Goal: Information Seeking & Learning: Learn about a topic

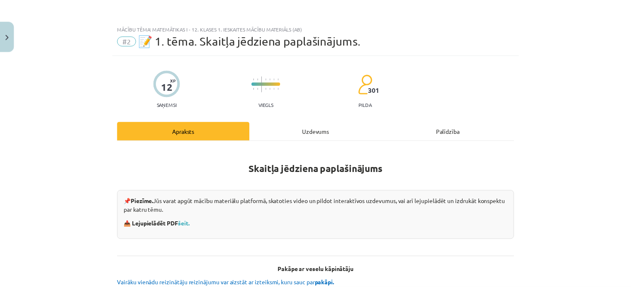
scroll to position [194, 0]
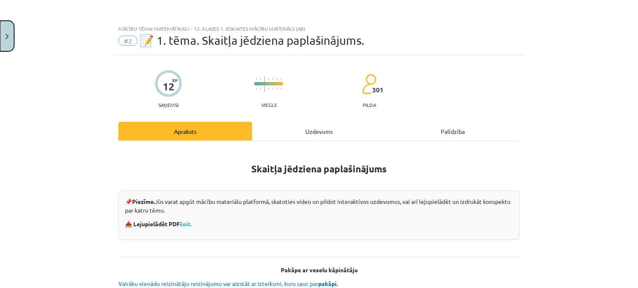
click at [9, 42] on button "Close" at bounding box center [7, 36] width 14 height 31
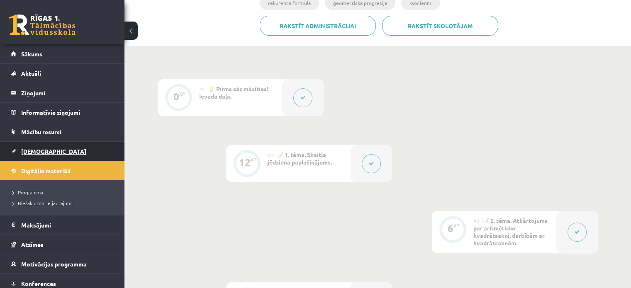
click at [38, 150] on span "[DEMOGRAPHIC_DATA]" at bounding box center [53, 151] width 65 height 7
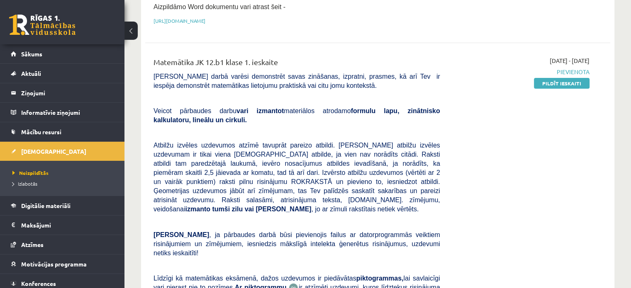
scroll to position [251, 0]
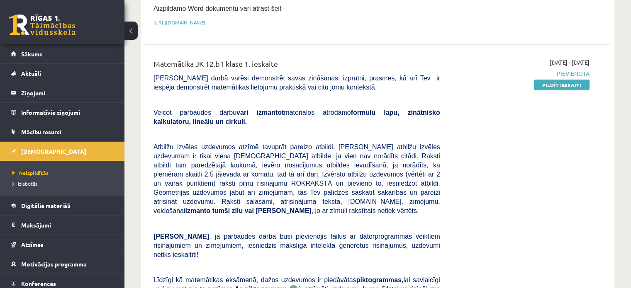
click at [134, 32] on button at bounding box center [131, 31] width 13 height 18
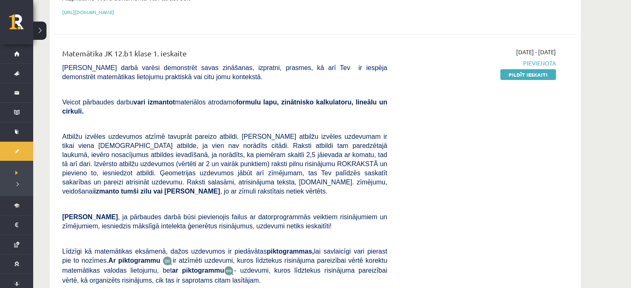
click at [38, 29] on button at bounding box center [39, 31] width 13 height 18
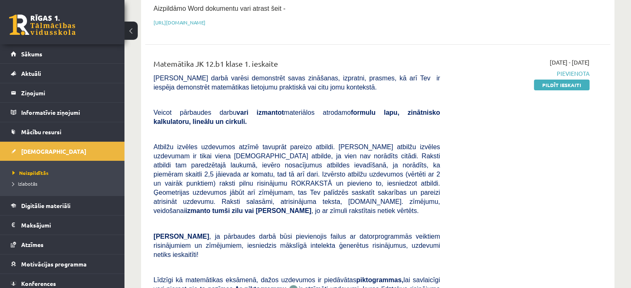
click at [124, 30] on div "0 Dāvanas 155 mP 243 xp" at bounding box center [62, 22] width 125 height 44
click at [136, 36] on button at bounding box center [131, 31] width 13 height 18
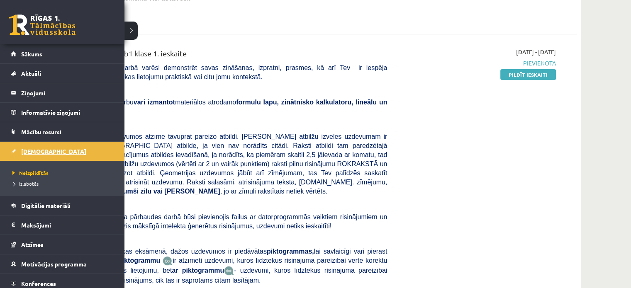
click at [38, 152] on span "[DEMOGRAPHIC_DATA]" at bounding box center [53, 151] width 65 height 7
click at [42, 130] on span "Mācību resursi" at bounding box center [41, 131] width 40 height 7
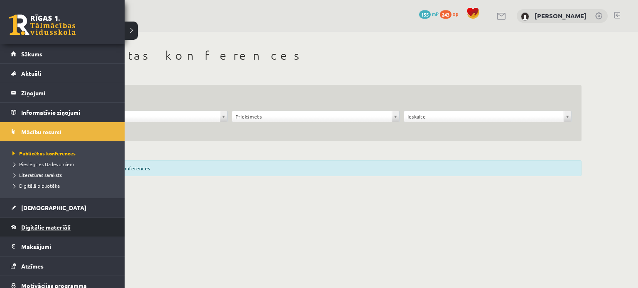
click at [60, 224] on span "Digitālie materiāli" at bounding box center [45, 227] width 49 height 7
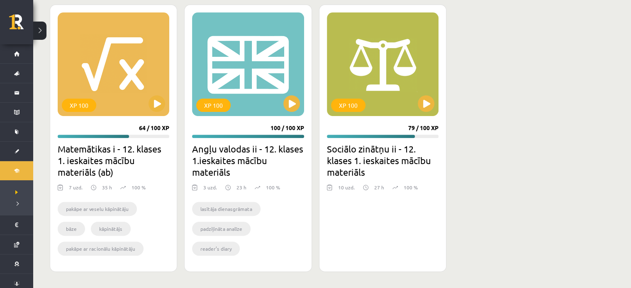
scroll to position [279, 0]
click at [156, 104] on button at bounding box center [157, 103] width 17 height 17
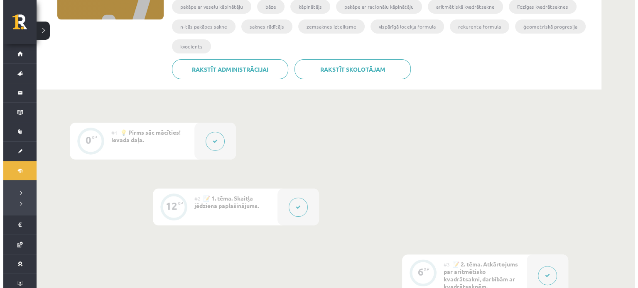
scroll to position [151, 0]
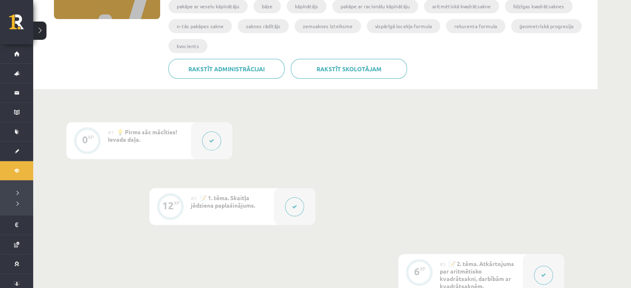
click at [296, 214] on button at bounding box center [294, 207] width 19 height 19
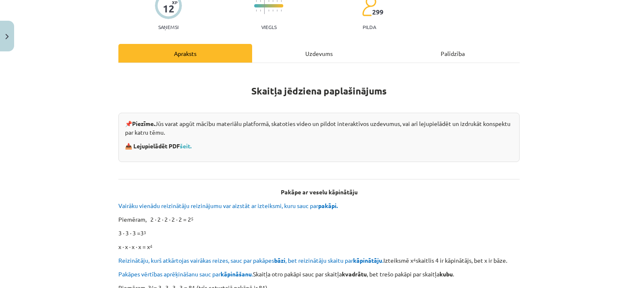
scroll to position [82, 0]
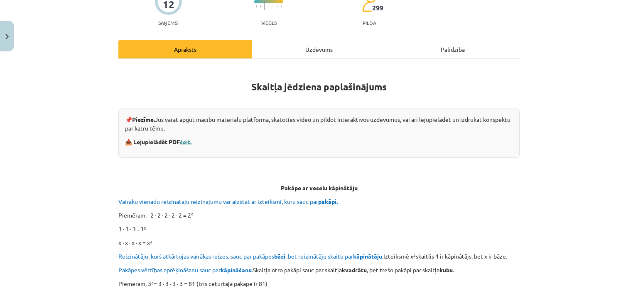
click at [187, 142] on link "šeit." at bounding box center [186, 141] width 12 height 7
click at [1, 31] on button "Close" at bounding box center [7, 36] width 14 height 31
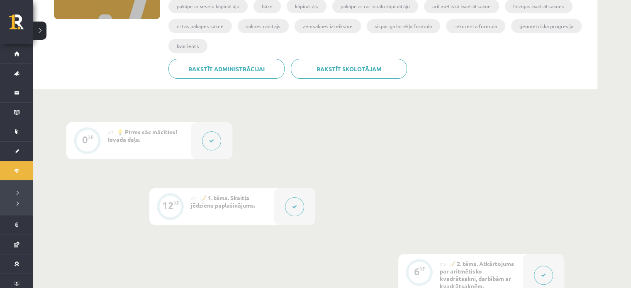
click at [297, 211] on button at bounding box center [294, 207] width 19 height 19
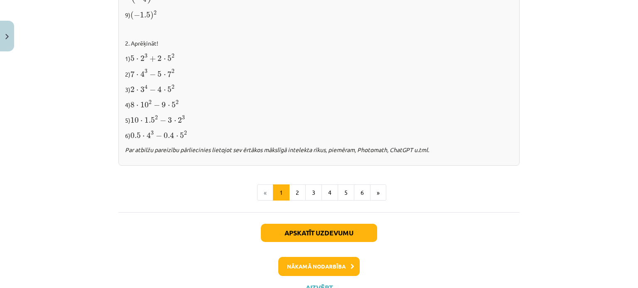
scroll to position [916, 0]
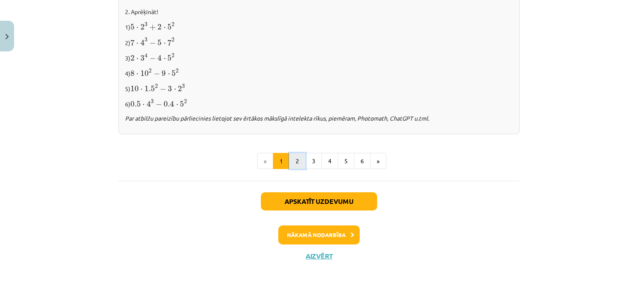
click at [297, 158] on button "2" at bounding box center [297, 161] width 17 height 17
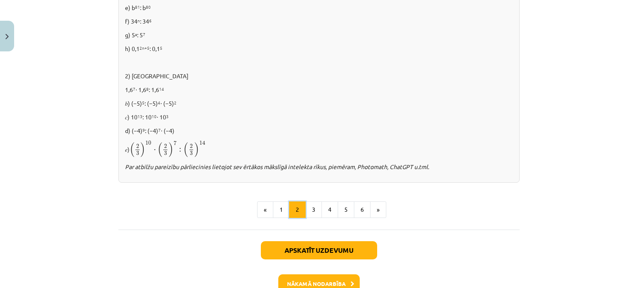
scroll to position [572, 0]
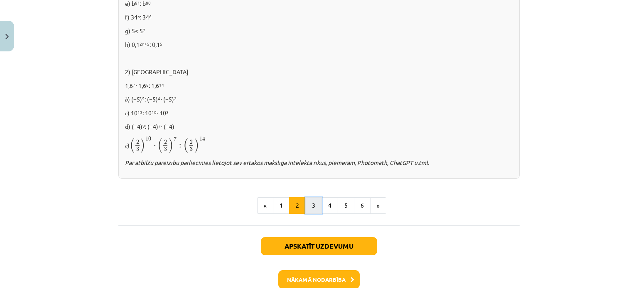
click at [310, 209] on button "3" at bounding box center [313, 206] width 17 height 17
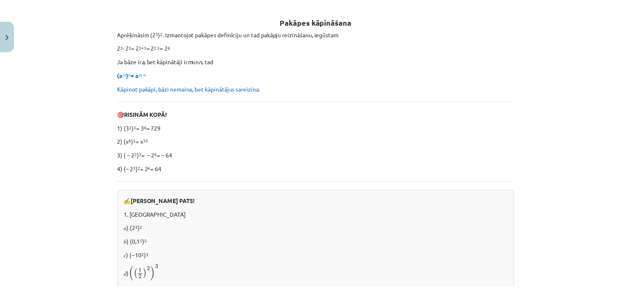
scroll to position [140, 0]
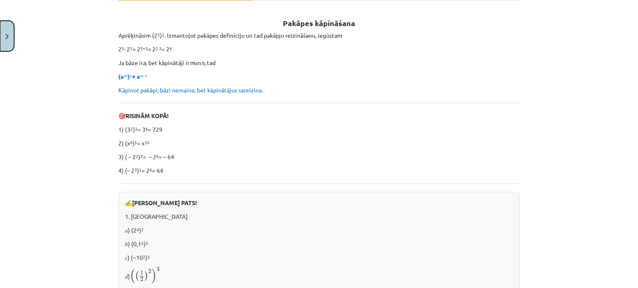
click at [6, 32] on button "Close" at bounding box center [7, 36] width 14 height 31
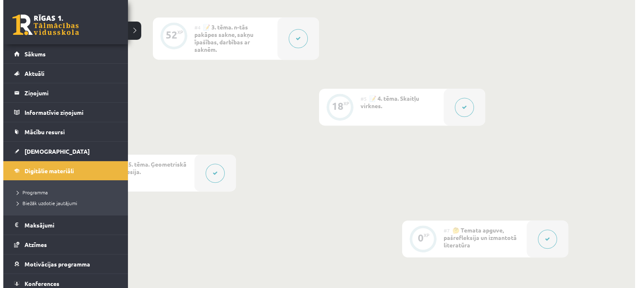
scroll to position [460, 0]
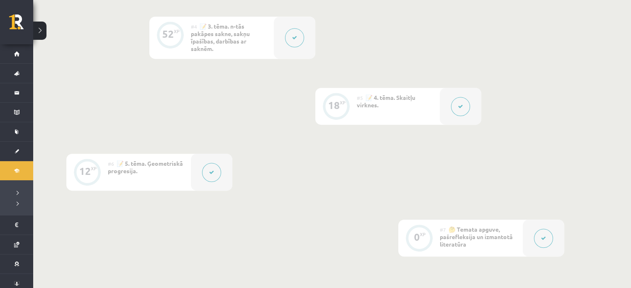
click at [204, 172] on button at bounding box center [211, 172] width 19 height 19
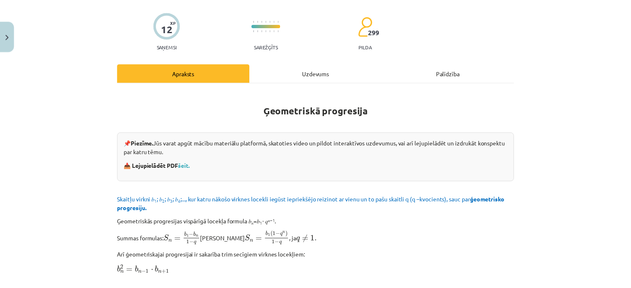
scroll to position [56, 0]
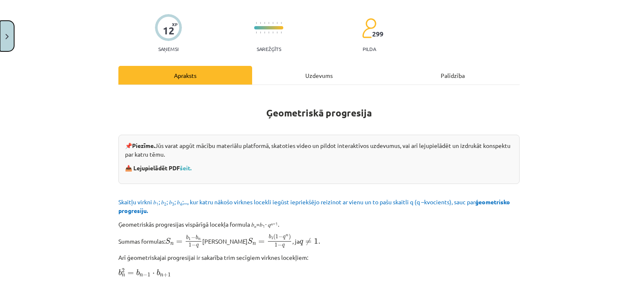
click at [6, 34] on img "Close" at bounding box center [6, 36] width 3 height 5
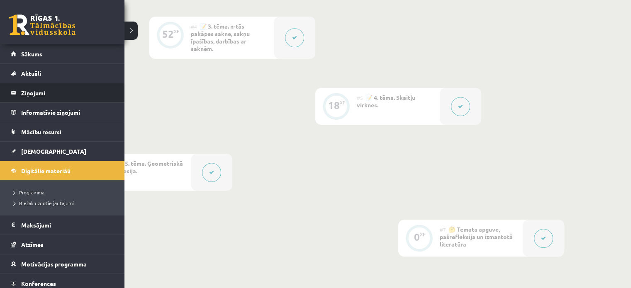
click at [24, 92] on legend "Ziņojumi 0" at bounding box center [67, 92] width 93 height 19
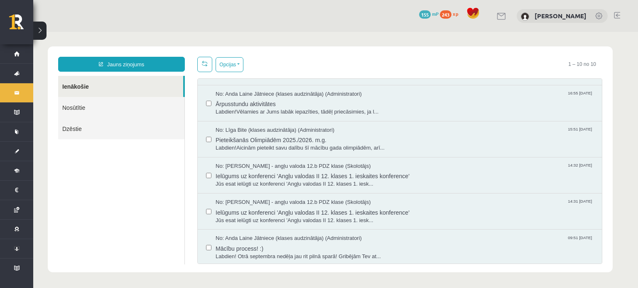
scroll to position [174, 0]
click at [236, 237] on span "No: Anda Laine Jātniece (klases audzinātāja) (Administratori)" at bounding box center [288, 239] width 146 height 8
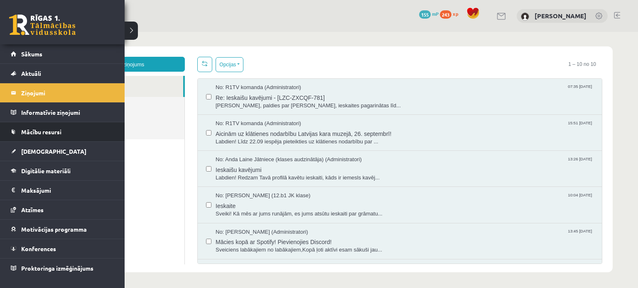
scroll to position [0, 0]
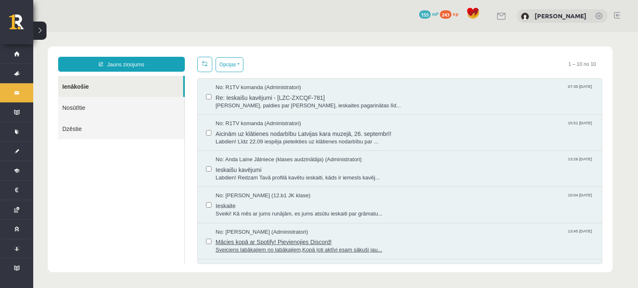
click at [260, 240] on span "Mācies kopā ar Spotify! Pievienojies Discord!" at bounding box center [404, 241] width 378 height 10
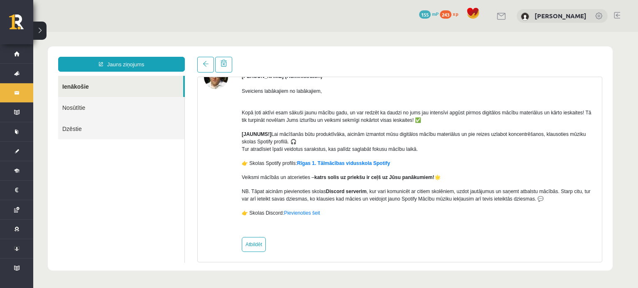
scroll to position [50, 0]
click at [300, 210] on link "Pievienoties šeit" at bounding box center [302, 213] width 36 height 6
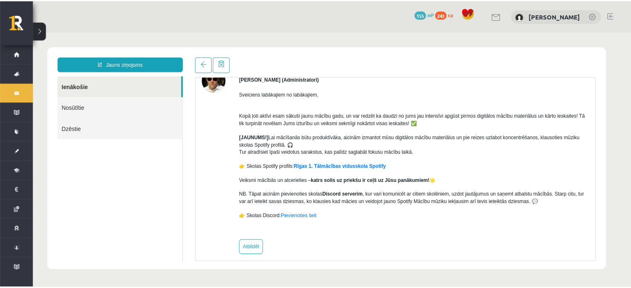
scroll to position [46, 0]
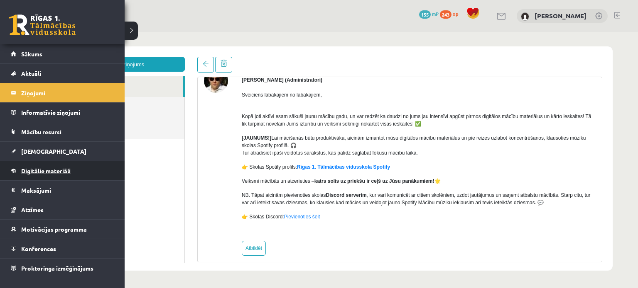
click at [40, 171] on span "Digitālie materiāli" at bounding box center [45, 170] width 49 height 7
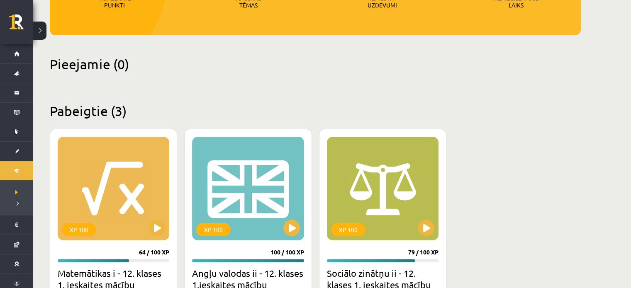
scroll to position [157, 0]
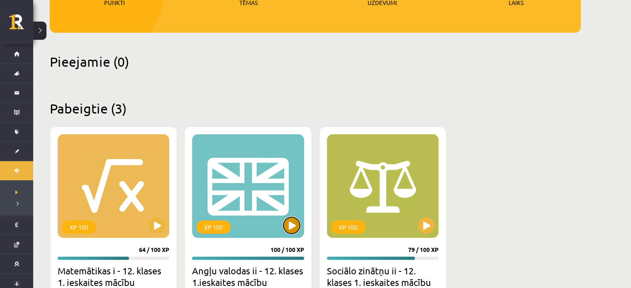
click at [294, 221] on button at bounding box center [291, 225] width 17 height 17
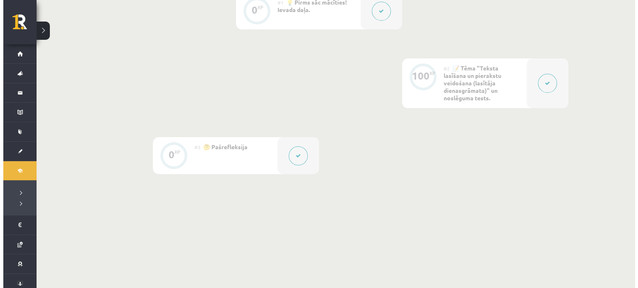
scroll to position [133, 0]
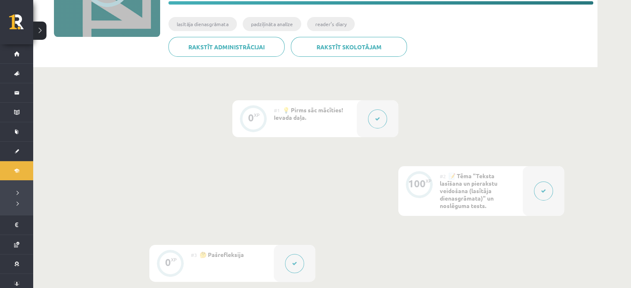
click at [545, 191] on icon at bounding box center [543, 191] width 5 height 5
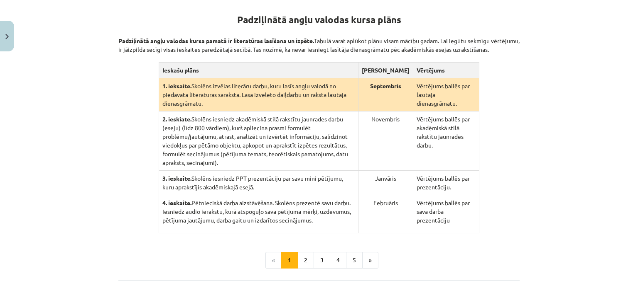
scroll to position [239, 0]
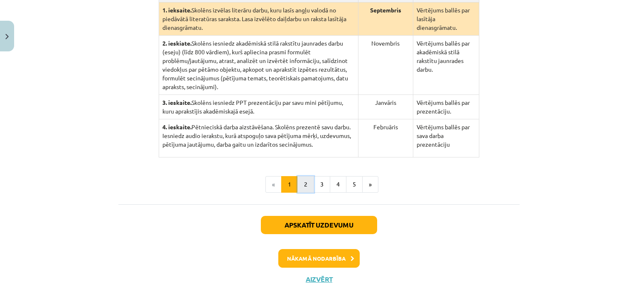
click at [303, 176] on button "2" at bounding box center [305, 184] width 17 height 17
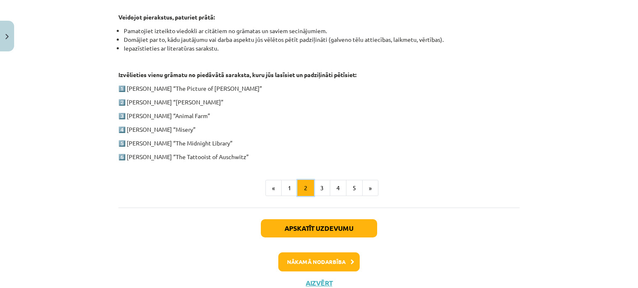
scroll to position [425, 0]
click at [322, 190] on button "3" at bounding box center [321, 188] width 17 height 17
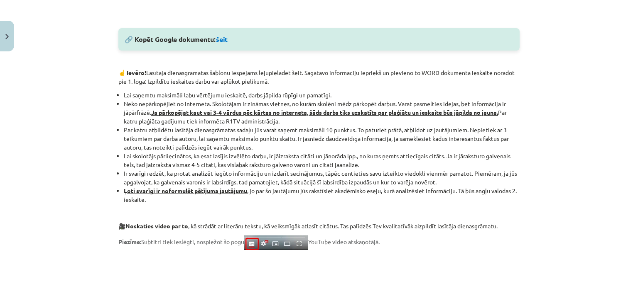
scroll to position [460, 0]
click at [226, 37] on link "šeit" at bounding box center [222, 39] width 12 height 9
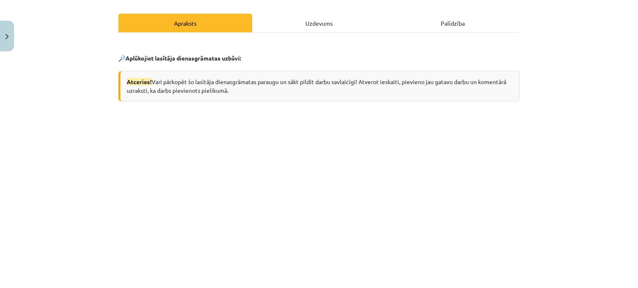
scroll to position [124, 0]
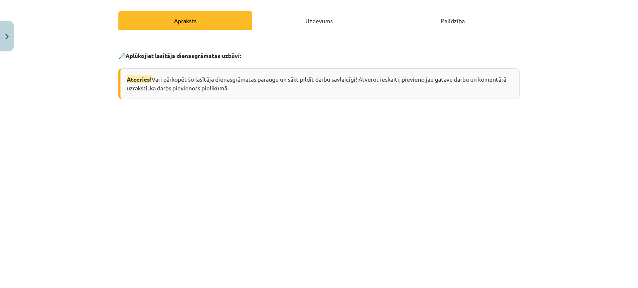
click at [529, 167] on div "Mācību tēma: Angļu valodas ii - 12. klases 1.ieskaites mācību materiāls #2 📝 Tē…" at bounding box center [319, 144] width 638 height 288
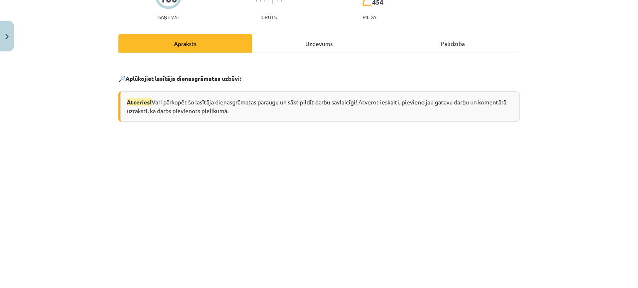
scroll to position [105, 0]
